Goal: Go to known website: Access a specific website the user already knows

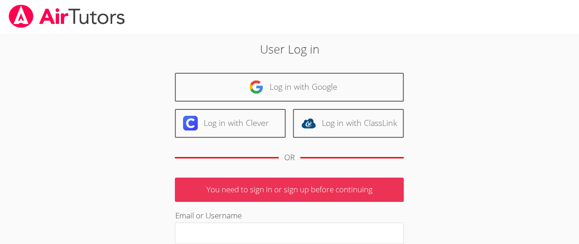
type input "owenlogan"
drag, startPoint x: 0, startPoint y: 0, endPoint x: 60, endPoint y: 76, distance: 96.2
click at [60, 76] on body "User Log in Log in with Google Log in with Clever Log in with ClassLink OR You …" at bounding box center [289, 122] width 579 height 244
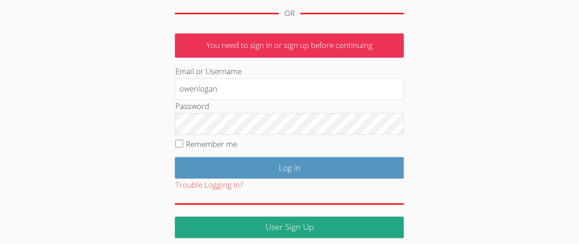
scroll to position [144, 0]
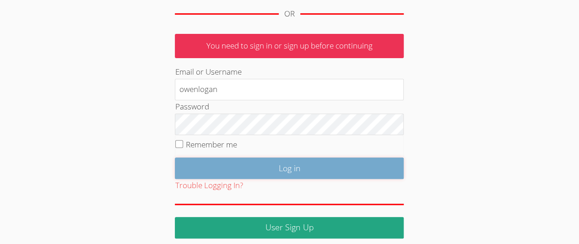
click at [238, 166] on input "Log in" at bounding box center [289, 168] width 229 height 22
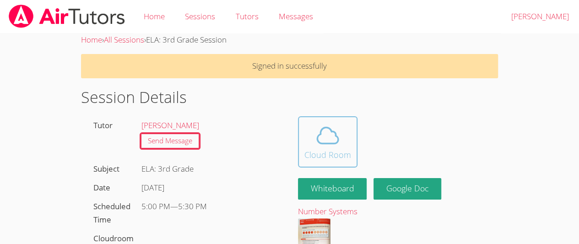
click at [332, 151] on div "Cloud Room" at bounding box center [327, 154] width 47 height 13
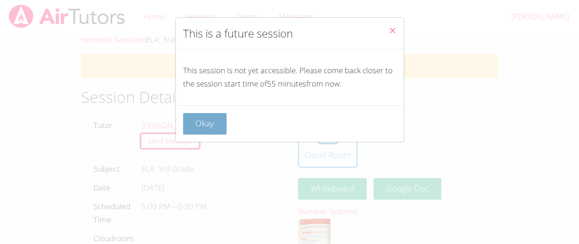
click at [212, 114] on button "Okay" at bounding box center [205, 124] width 44 height 22
